Goal: Information Seeking & Learning: Learn about a topic

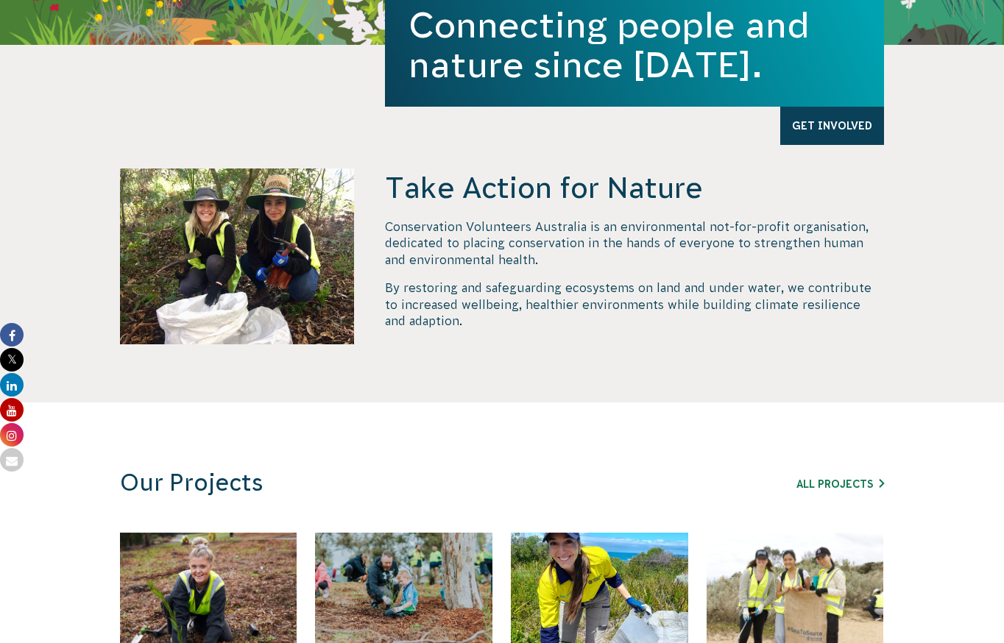
scroll to position [481, 0]
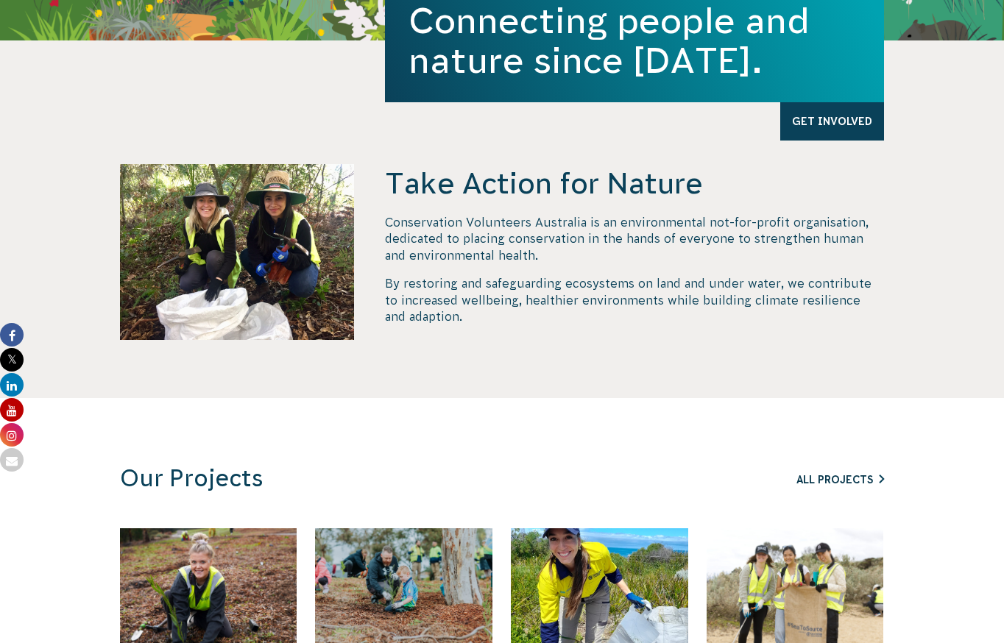
click at [832, 475] on link "All Projects" at bounding box center [841, 480] width 88 height 12
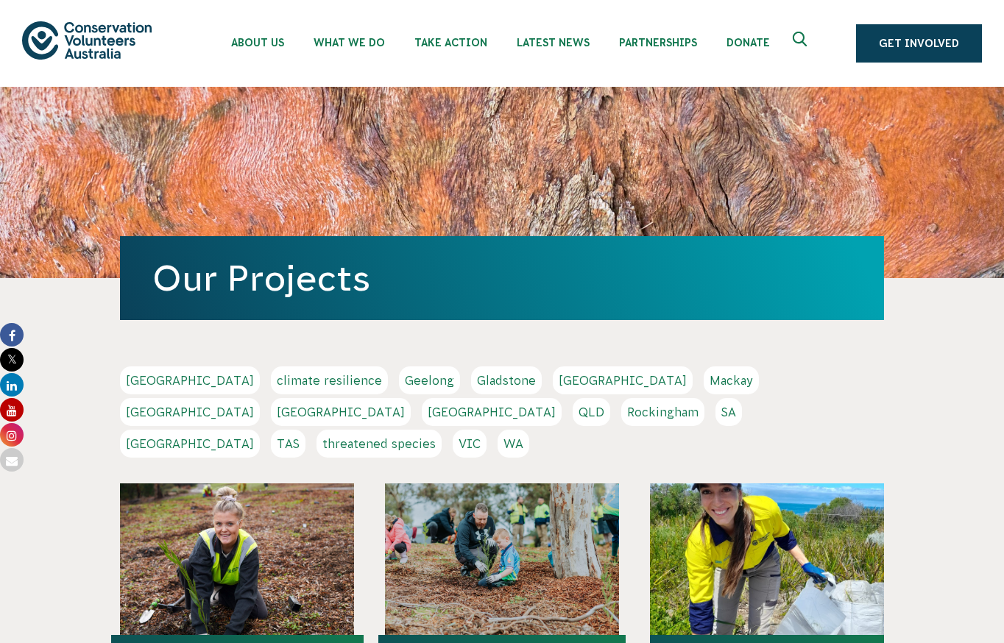
scroll to position [7, 0]
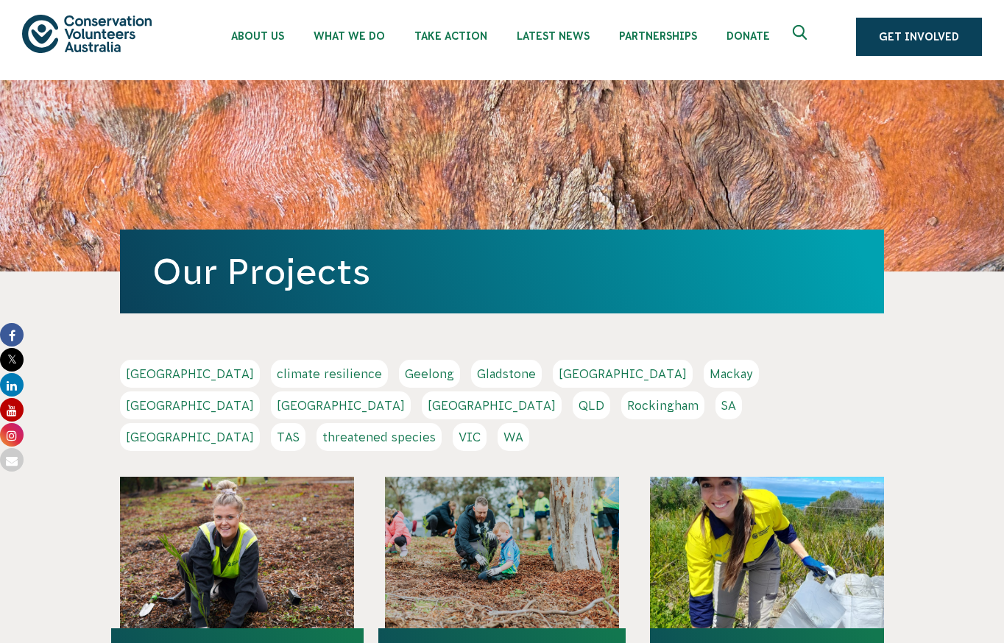
click at [716, 409] on link "SA" at bounding box center [729, 406] width 27 height 28
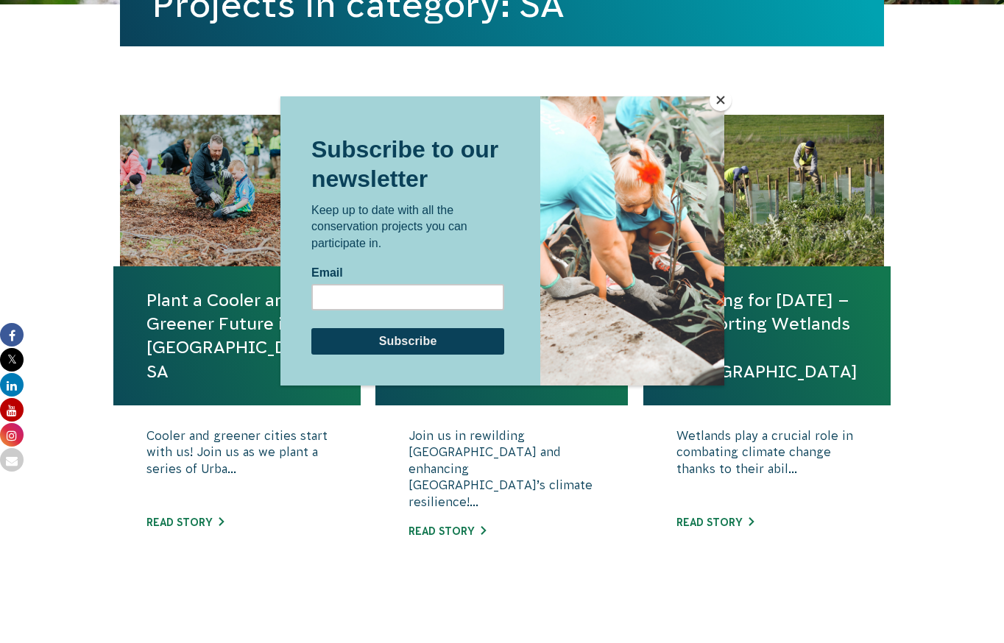
scroll to position [456, 0]
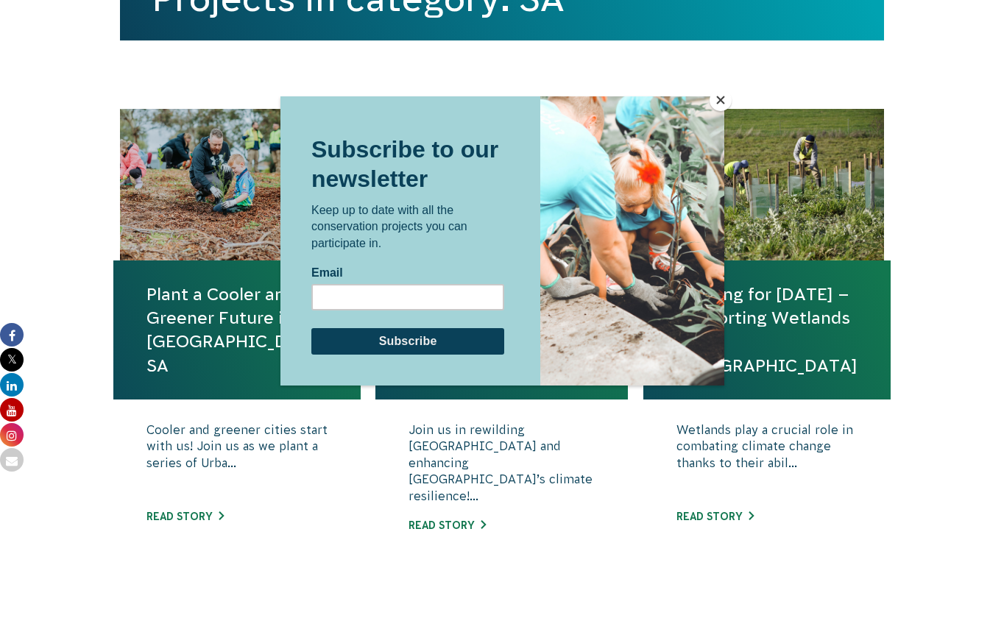
click at [724, 105] on button "Close" at bounding box center [721, 100] width 22 height 22
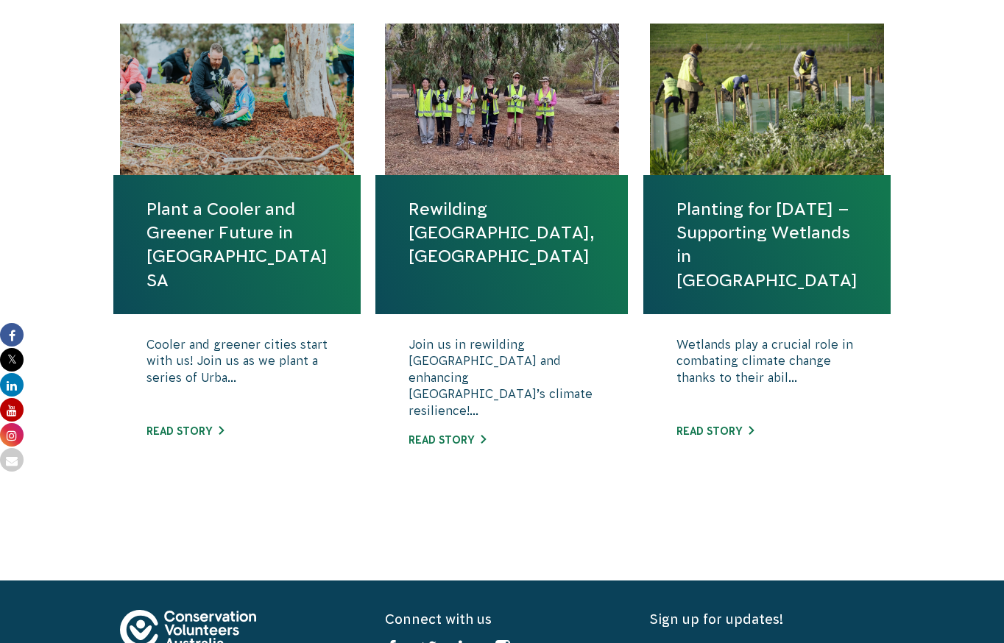
scroll to position [540, 0]
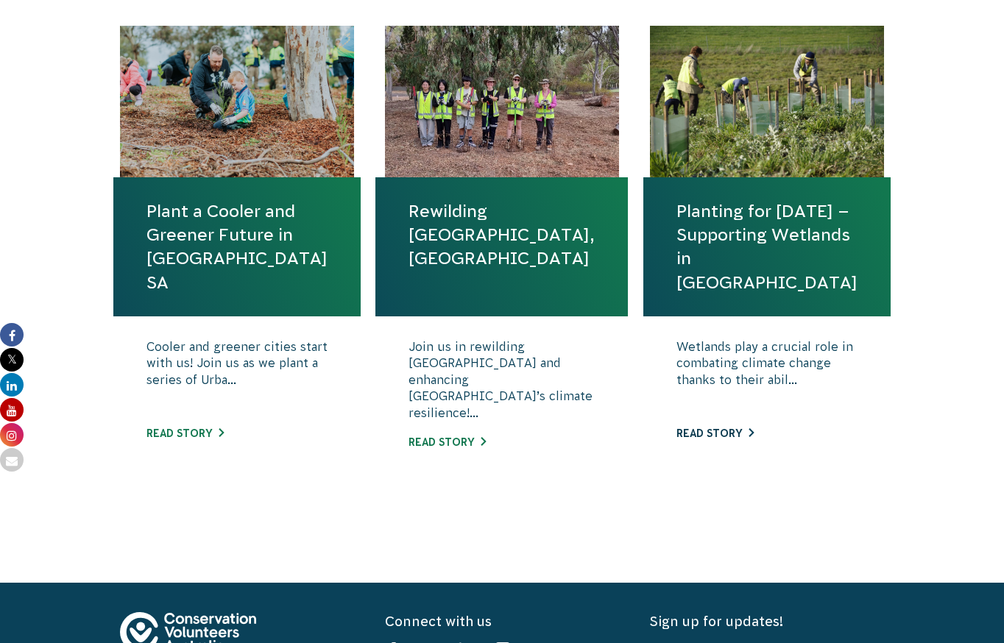
click at [710, 435] on link "Read story" at bounding box center [715, 434] width 77 height 12
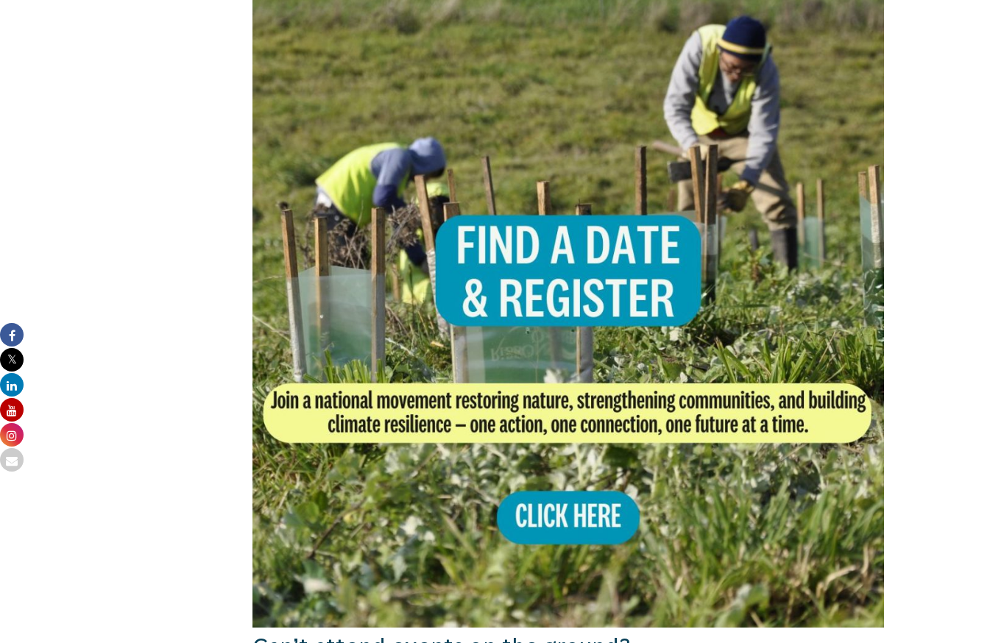
scroll to position [858, 0]
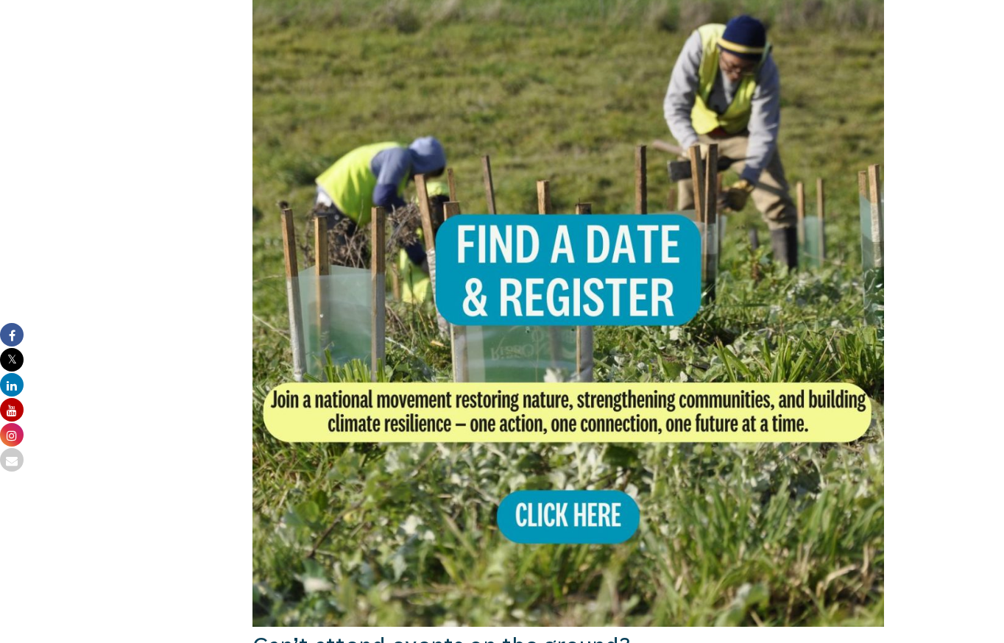
click at [577, 507] on img at bounding box center [569, 312] width 632 height 632
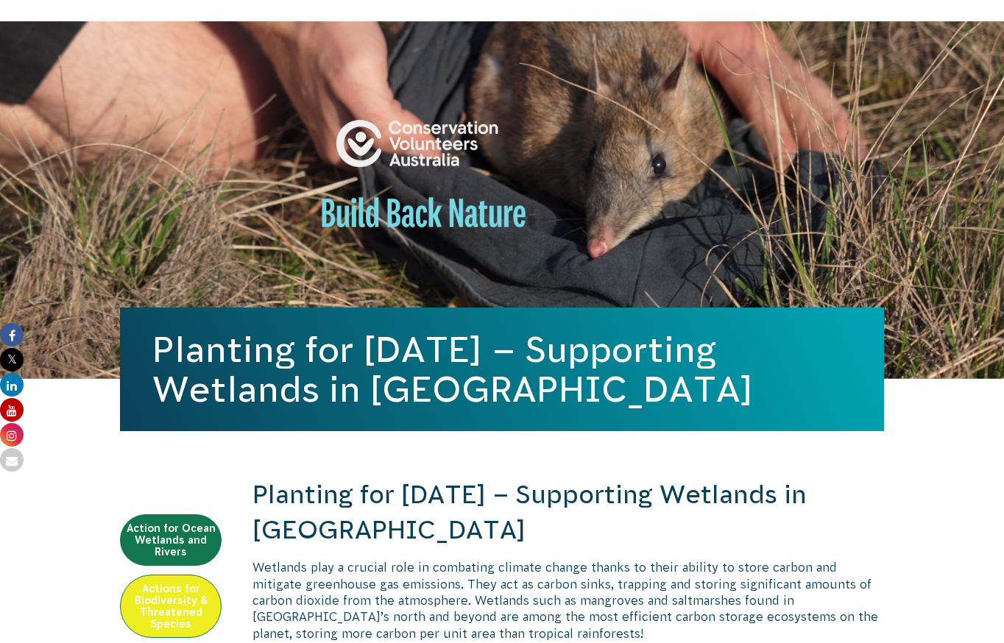
scroll to position [0, 0]
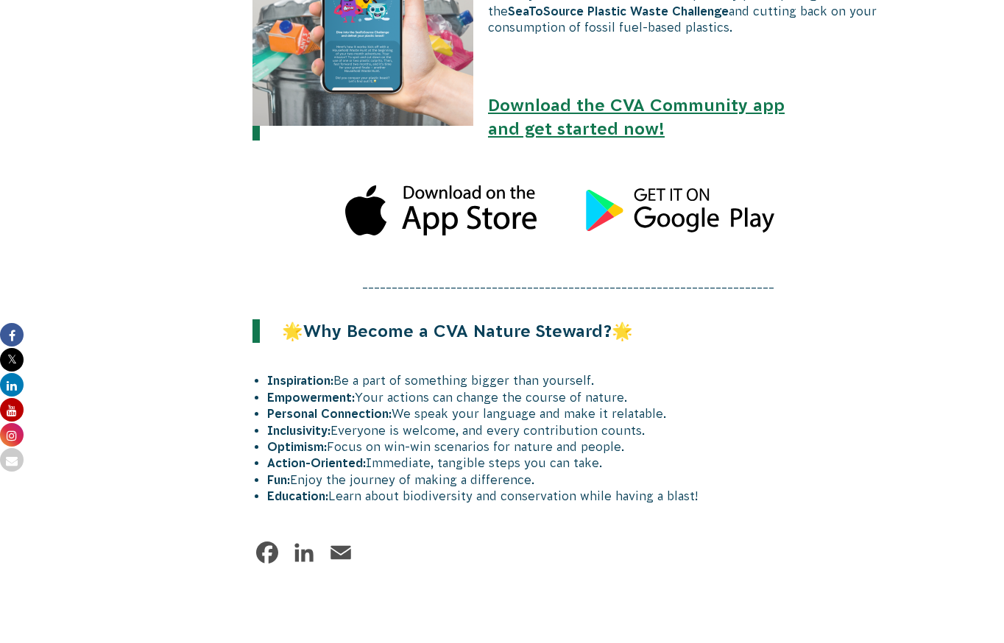
scroll to position [1512, 0]
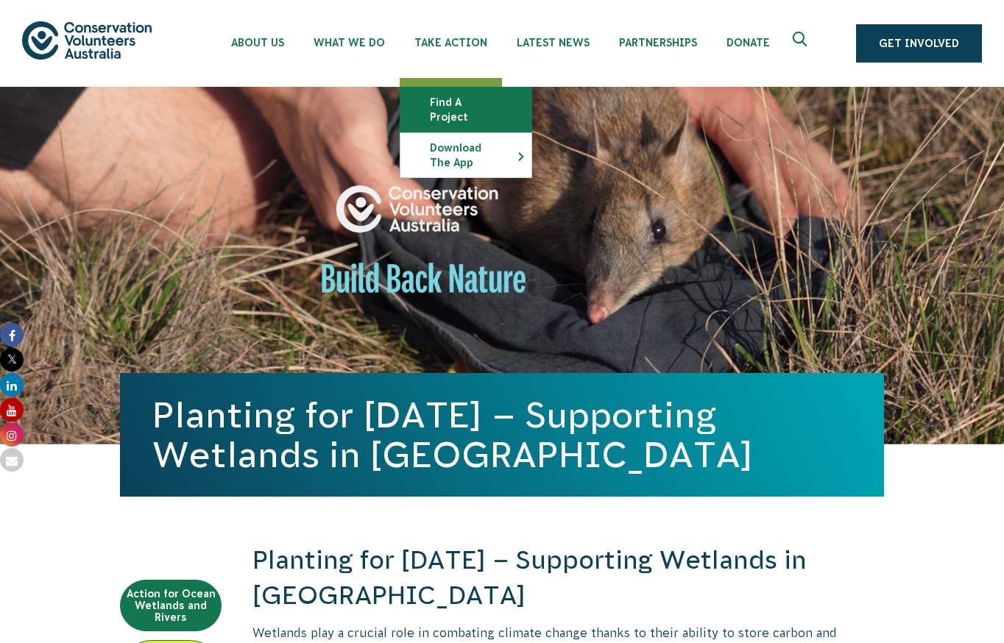
click at [434, 107] on link "Find a project" at bounding box center [466, 110] width 131 height 44
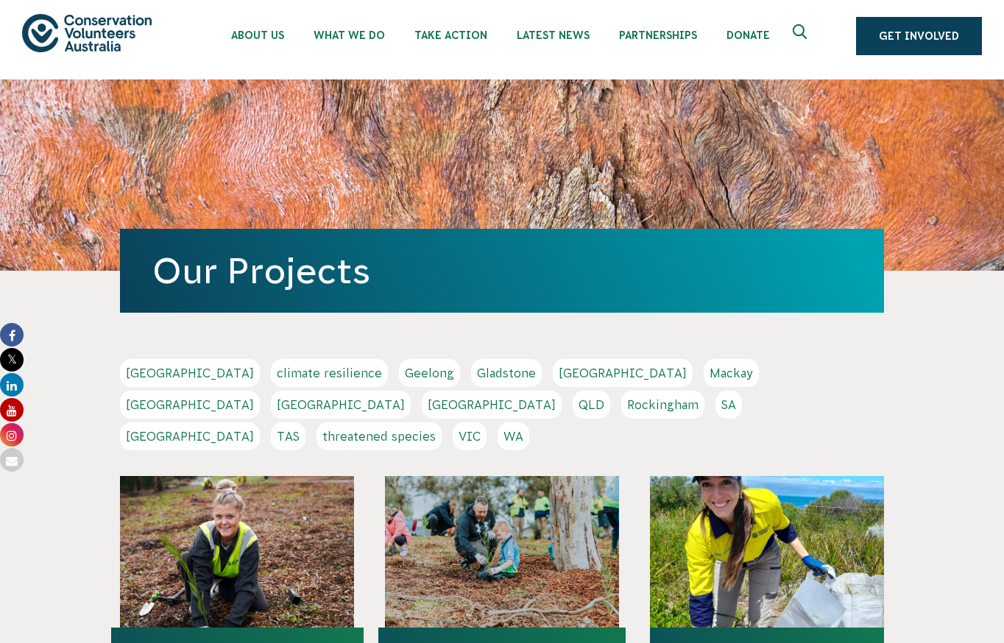
scroll to position [8, 0]
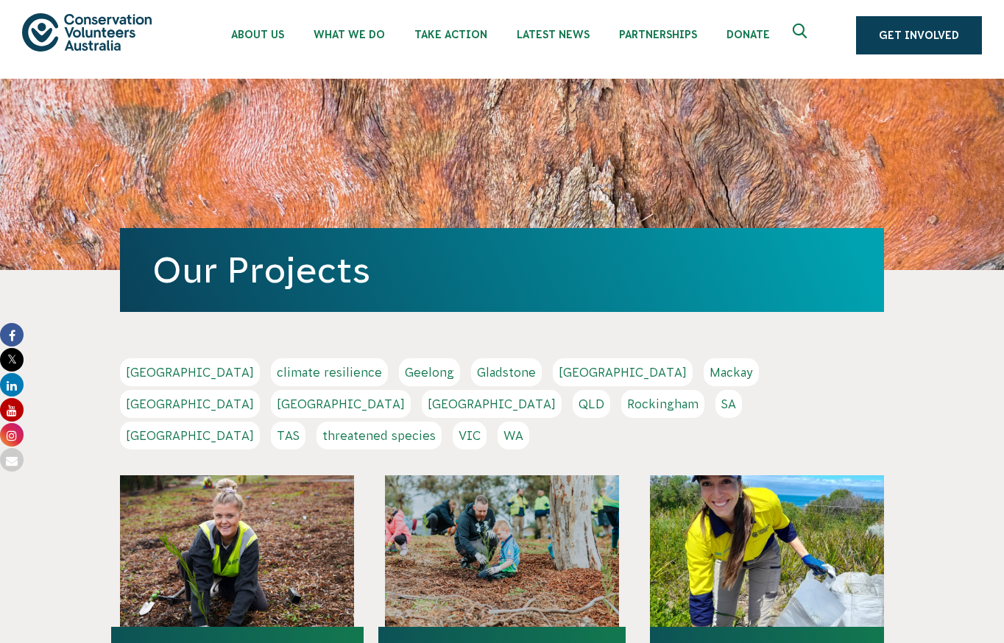
click at [716, 406] on link "SA" at bounding box center [729, 404] width 27 height 28
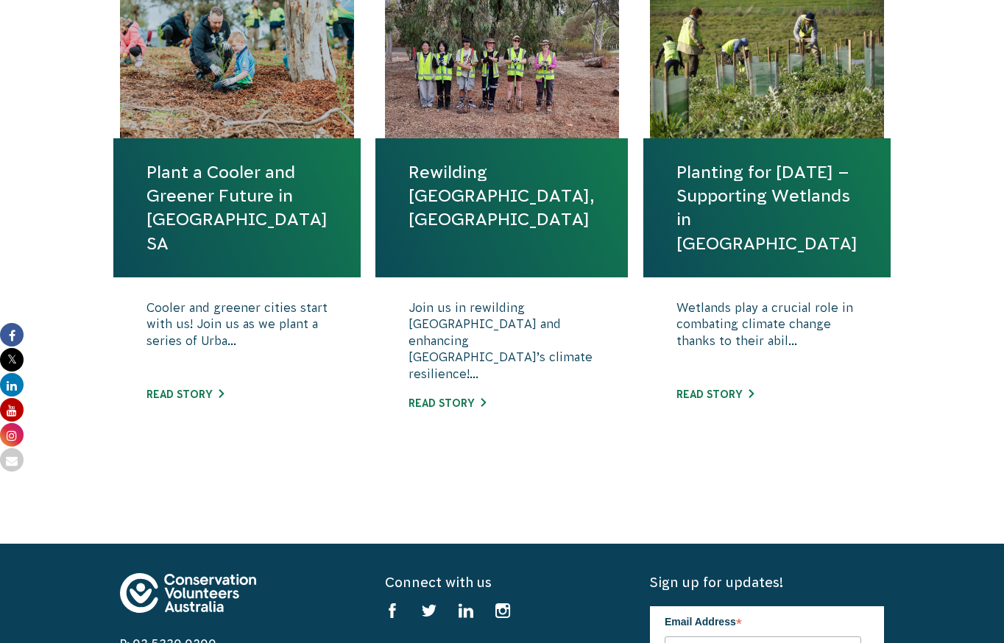
scroll to position [585, 0]
